Goal: Check status: Check status

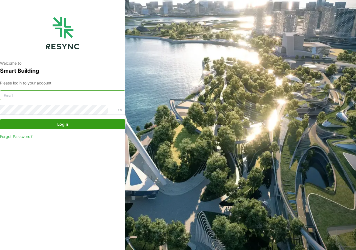
type input "adm.tech@th.knightfrank.com"
click at [55, 123] on span "Login" at bounding box center [62, 123] width 115 height 9
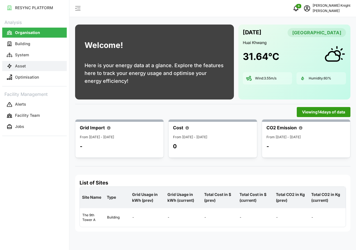
click at [32, 68] on button "Asset" at bounding box center [34, 66] width 65 height 10
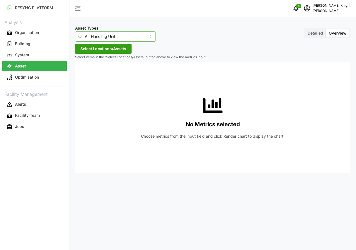
click at [142, 38] on input "Air Handling Unit" at bounding box center [115, 36] width 80 height 10
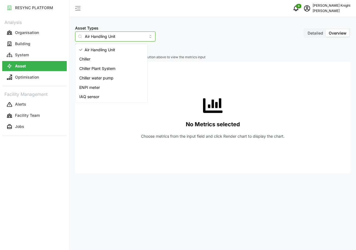
click at [95, 97] on span "IAQ sensor" at bounding box center [89, 97] width 20 height 6
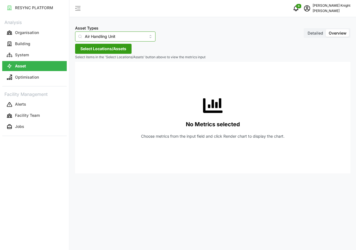
type input "IAQ sensor"
click at [317, 33] on span "Detailed" at bounding box center [316, 33] width 16 height 5
click at [305, 29] on input "Detailed" at bounding box center [305, 29] width 0 height 0
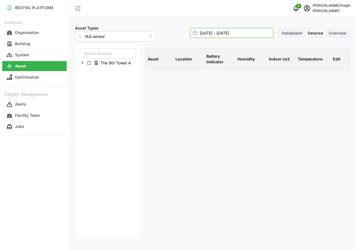
click at [221, 36] on input "[DATE] - [DATE]" at bounding box center [232, 33] width 84 height 10
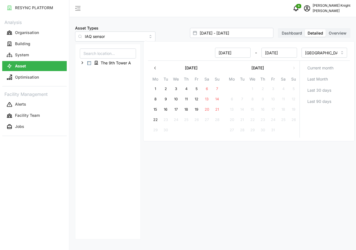
click at [157, 121] on button "22" at bounding box center [156, 120] width 10 height 10
type input "[DATE] - [DATE]"
type input "[DATE]"
click at [154, 118] on button "22" at bounding box center [156, 120] width 10 height 10
type input "[DATE] - [DATE]"
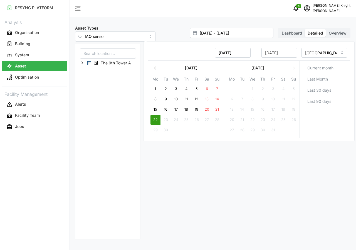
type input "[DATE]"
click at [154, 118] on button "22" at bounding box center [156, 120] width 10 height 10
click at [88, 63] on span "Select The 9th Tower A" at bounding box center [89, 63] width 4 height 4
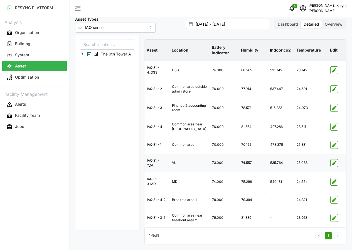
scroll to position [21, 0]
